Goal: Information Seeking & Learning: Learn about a topic

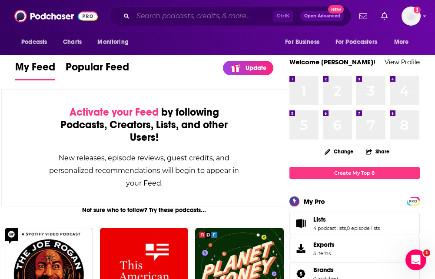
click at [184, 13] on input "Search podcasts, credits, & more..." at bounding box center [203, 16] width 140 height 14
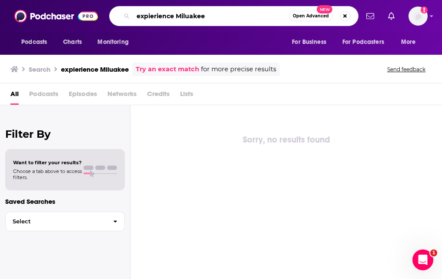
click at [185, 14] on input "expierience Miluakee" at bounding box center [211, 16] width 156 height 14
click at [214, 18] on input "experience [GEOGRAPHIC_DATA]" at bounding box center [211, 16] width 156 height 14
type input "experience [GEOGRAPHIC_DATA]"
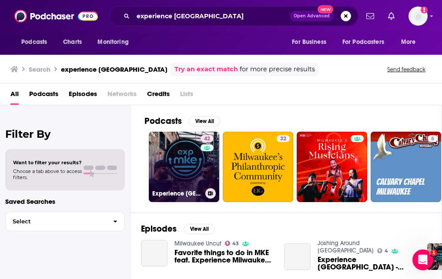
click at [194, 173] on link "42 Experience [GEOGRAPHIC_DATA]" at bounding box center [184, 167] width 70 height 70
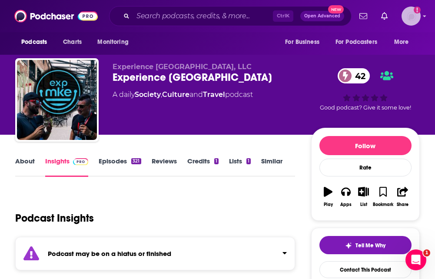
click at [410, 12] on img "Logged in as MattieVG" at bounding box center [411, 16] width 19 height 19
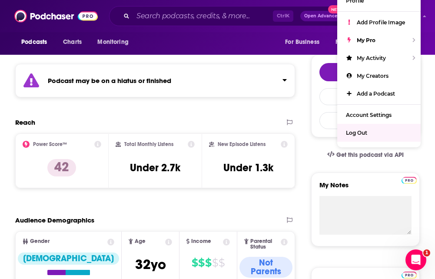
scroll to position [174, 0]
